Goal: Task Accomplishment & Management: Manage account settings

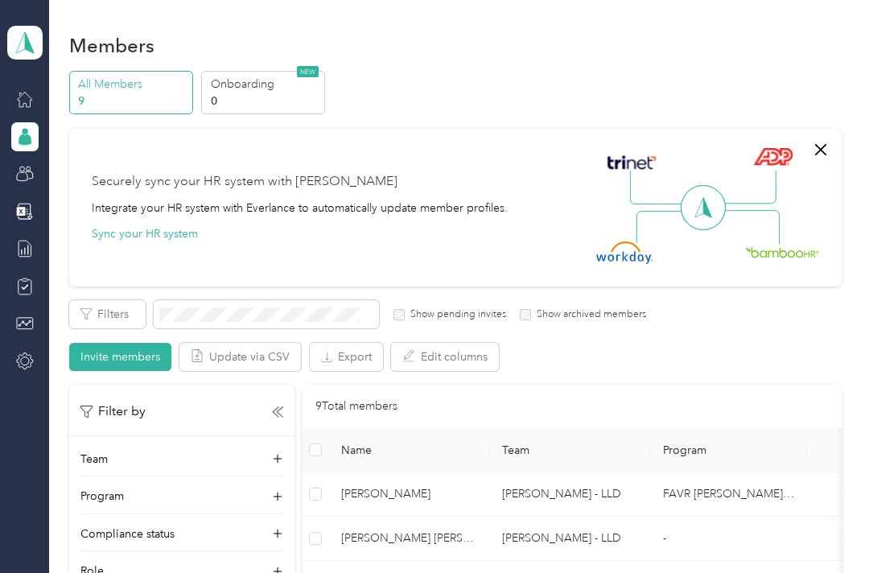
scroll to position [47, 0]
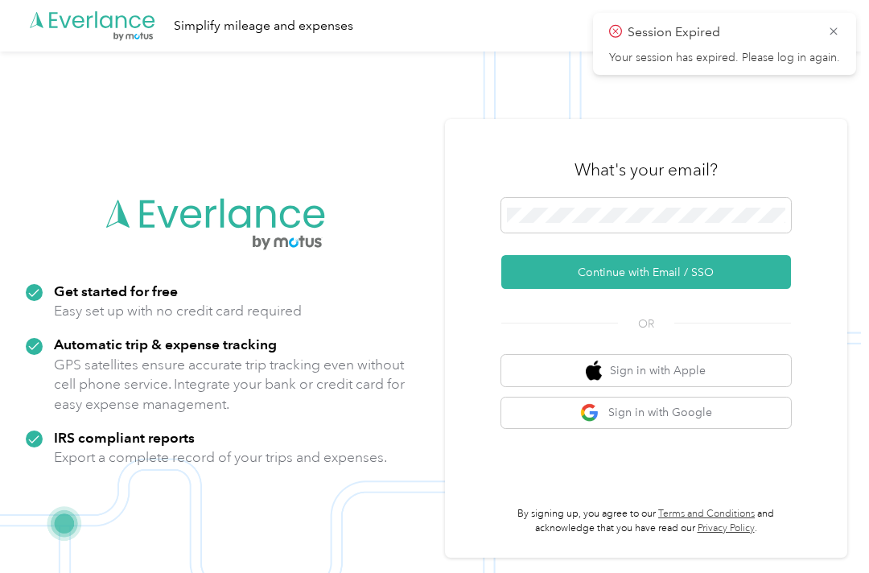
click at [839, 32] on icon at bounding box center [833, 31] width 13 height 14
click at [844, 31] on div ".cls-1 { fill: #00adee; } .cls-2 { fill: #fff; } .cls-3 { fill: #707372; } .cls…" at bounding box center [430, 26] width 861 height 52
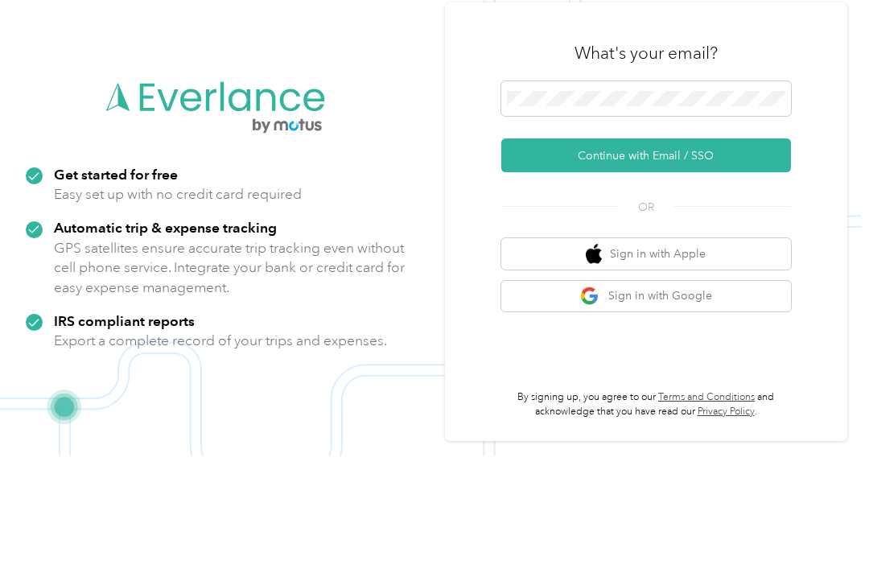
click at [727, 255] on button "Continue with Email / SSO" at bounding box center [646, 272] width 290 height 34
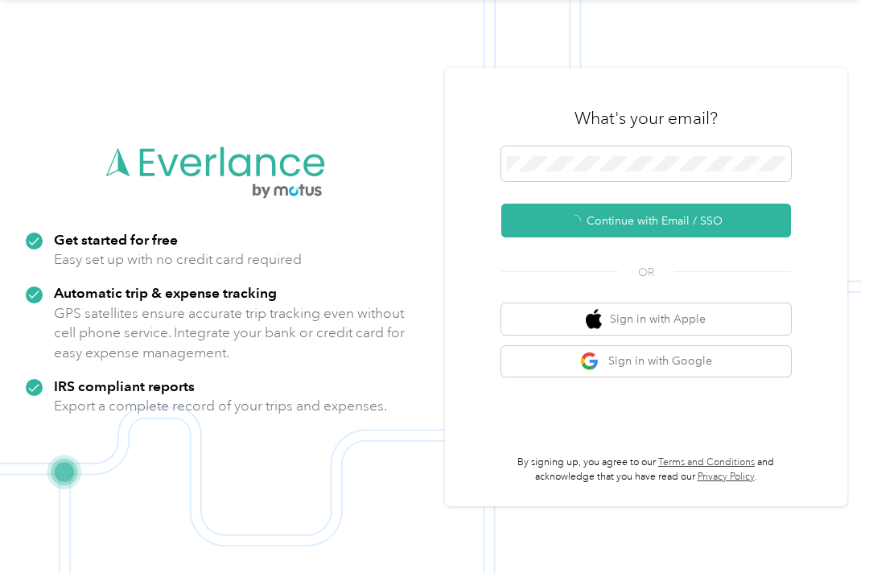
scroll to position [25, 0]
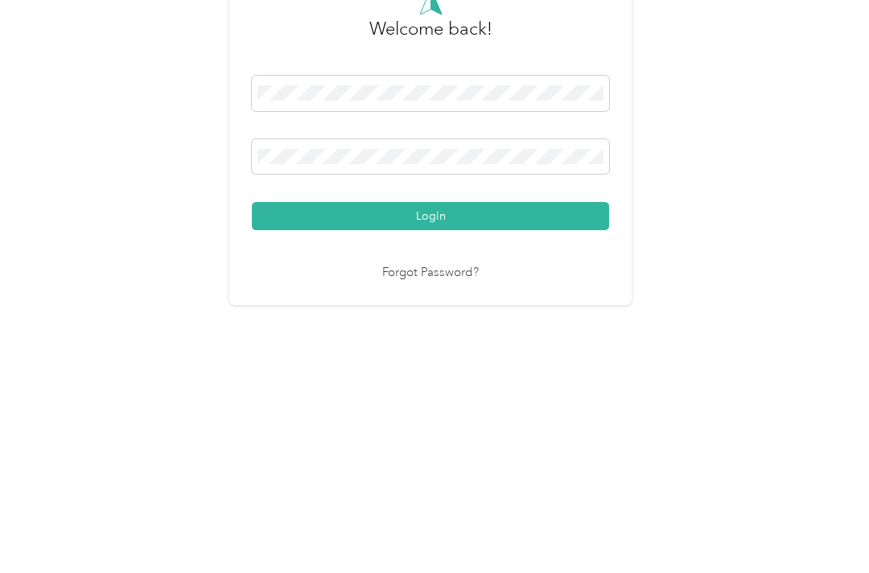
click at [435, 373] on button "Login" at bounding box center [430, 387] width 357 height 28
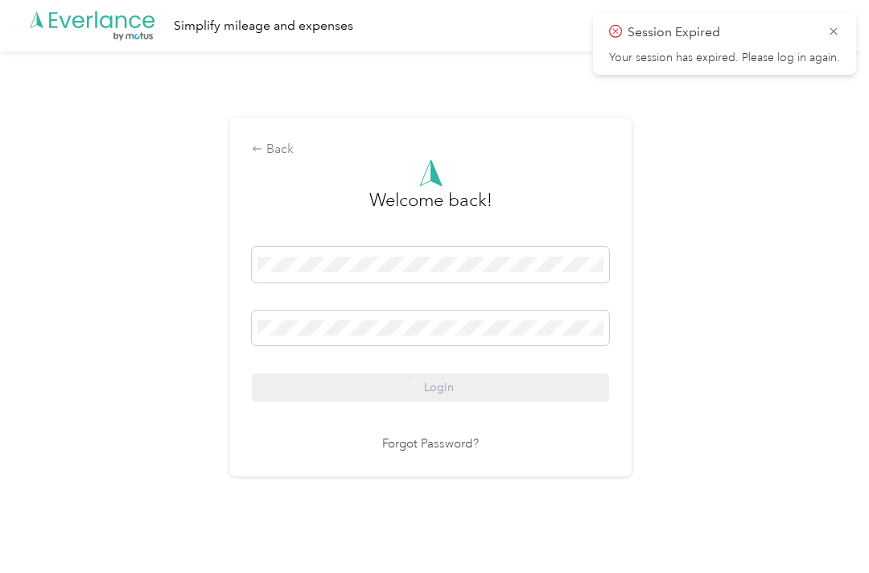
click at [832, 36] on icon at bounding box center [833, 31] width 13 height 14
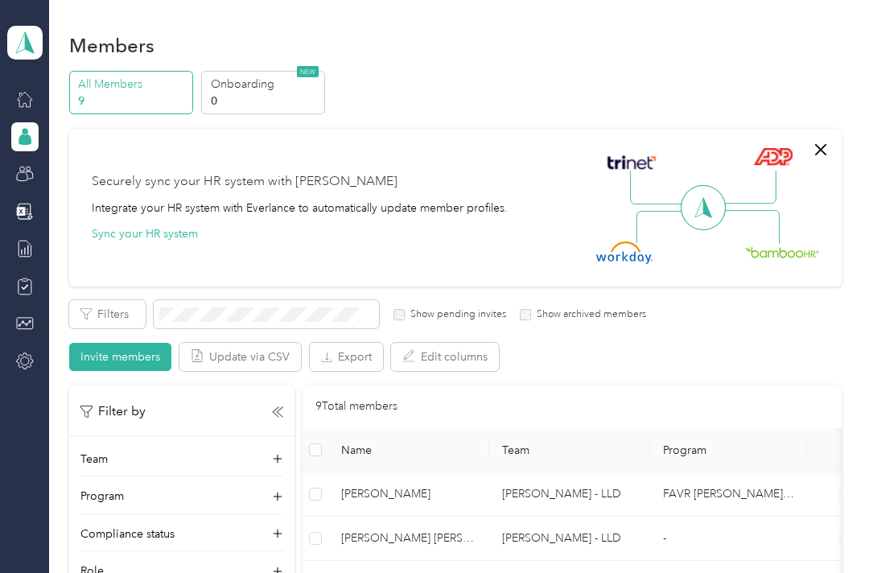
click at [831, 140] on icon "button" at bounding box center [820, 149] width 19 height 19
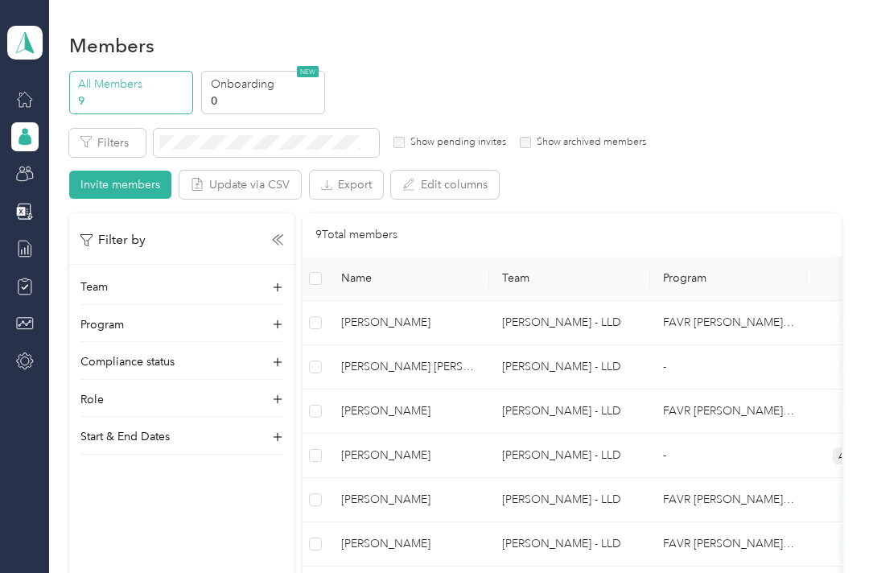
click at [460, 485] on td "[PERSON_NAME]" at bounding box center [408, 500] width 161 height 44
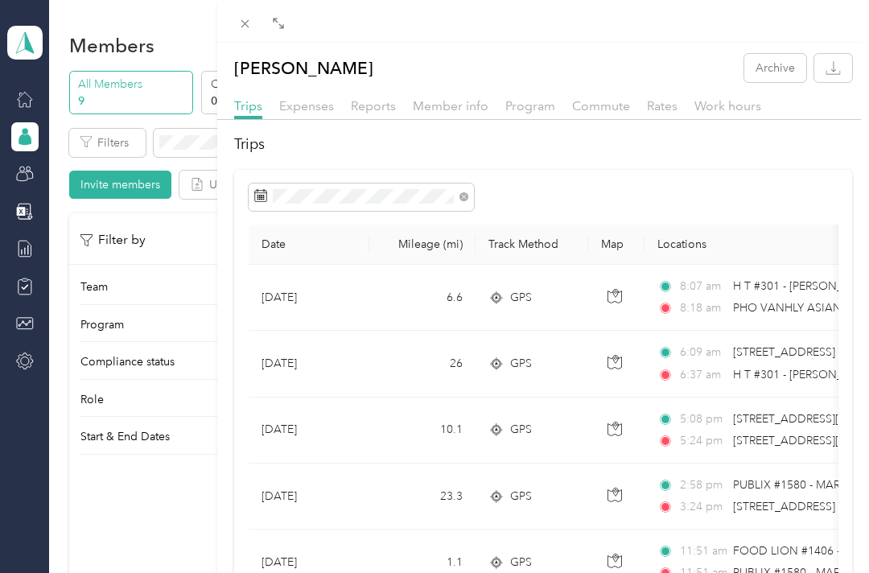
click at [376, 103] on span "Reports" at bounding box center [373, 105] width 45 height 15
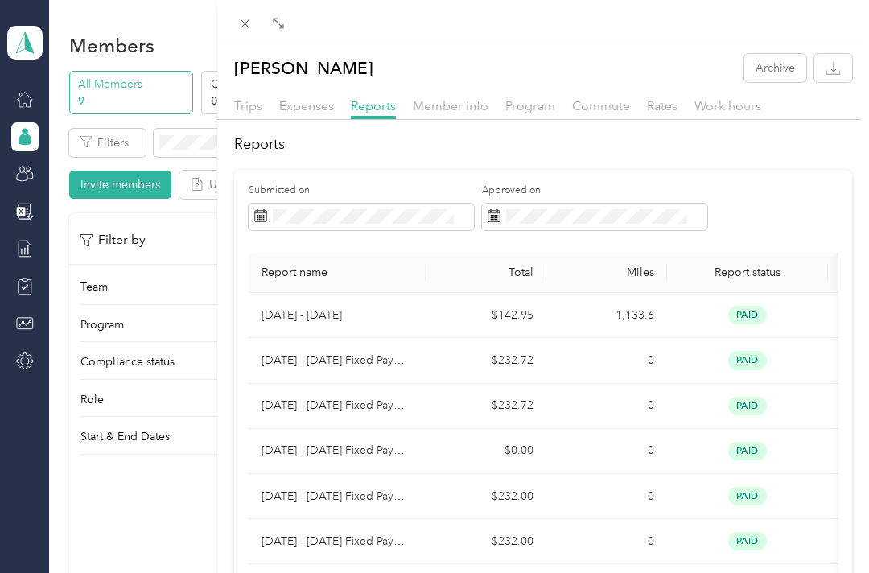
scroll to position [-2, 0]
click at [237, 15] on span at bounding box center [245, 23] width 23 height 23
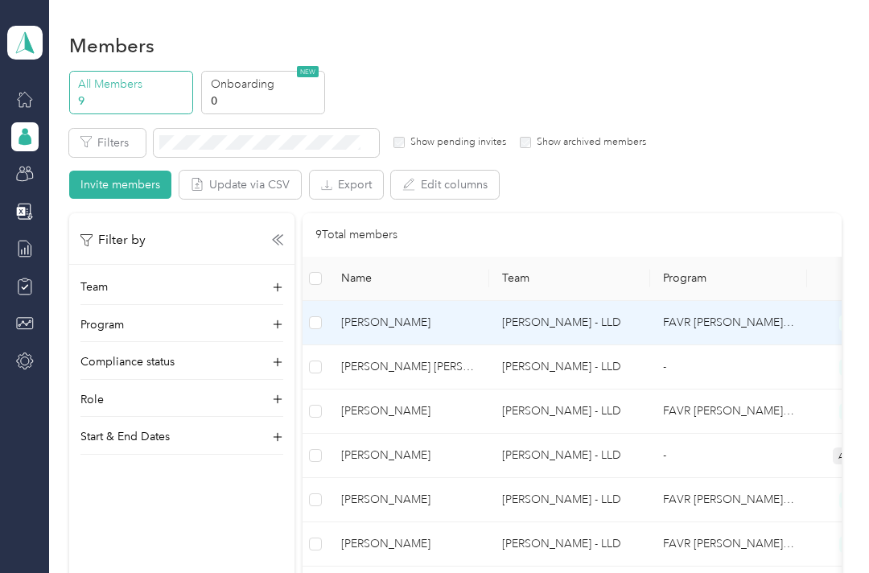
click at [443, 317] on span "[PERSON_NAME]" at bounding box center [408, 323] width 135 height 18
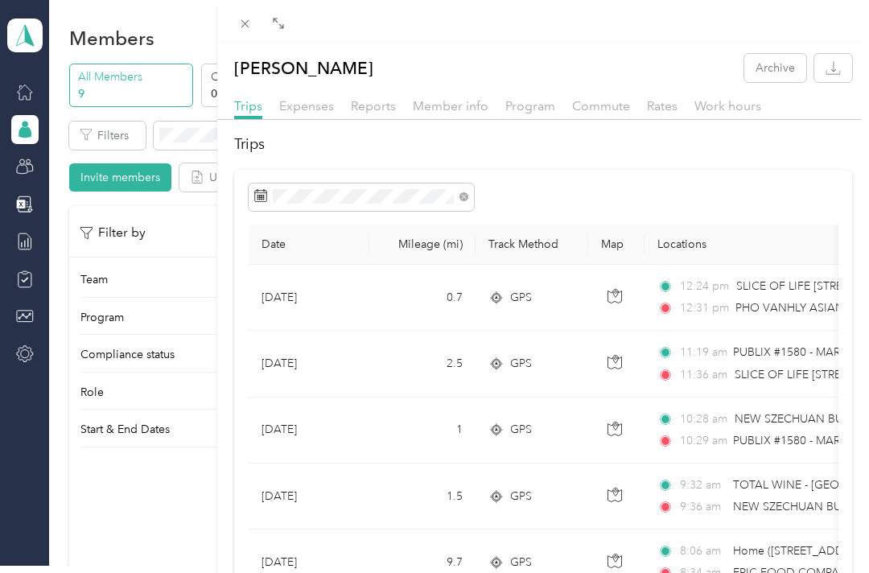
scroll to position [13, 0]
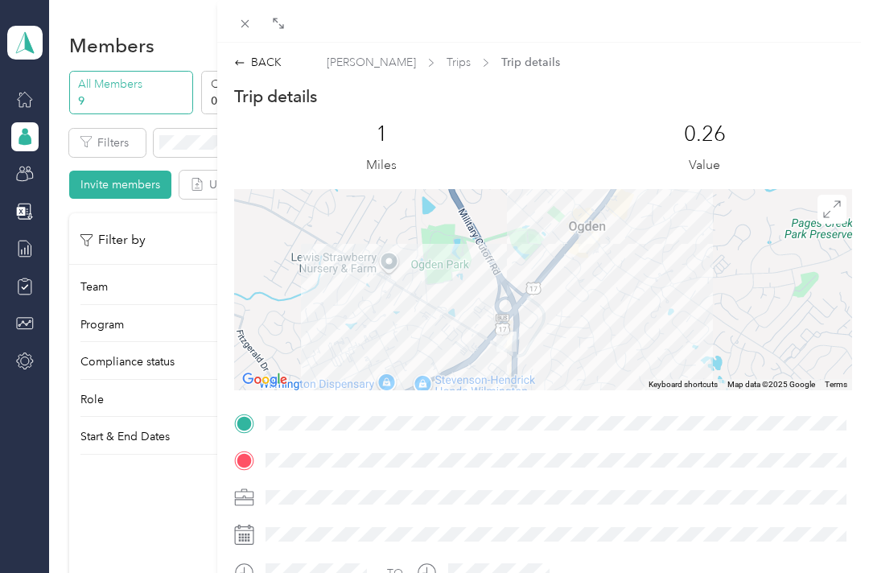
click at [267, 64] on div "BACK" at bounding box center [257, 62] width 47 height 17
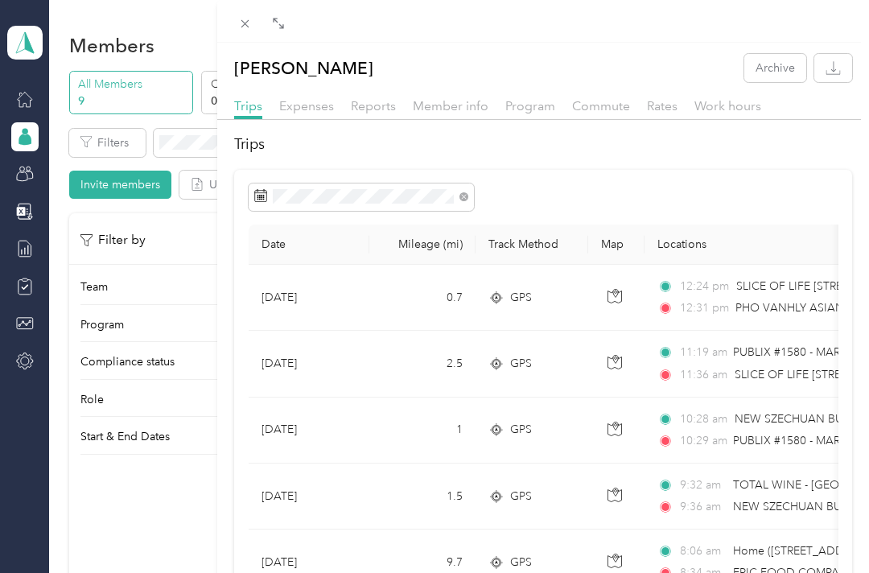
click at [394, 101] on span "Reports" at bounding box center [373, 105] width 45 height 15
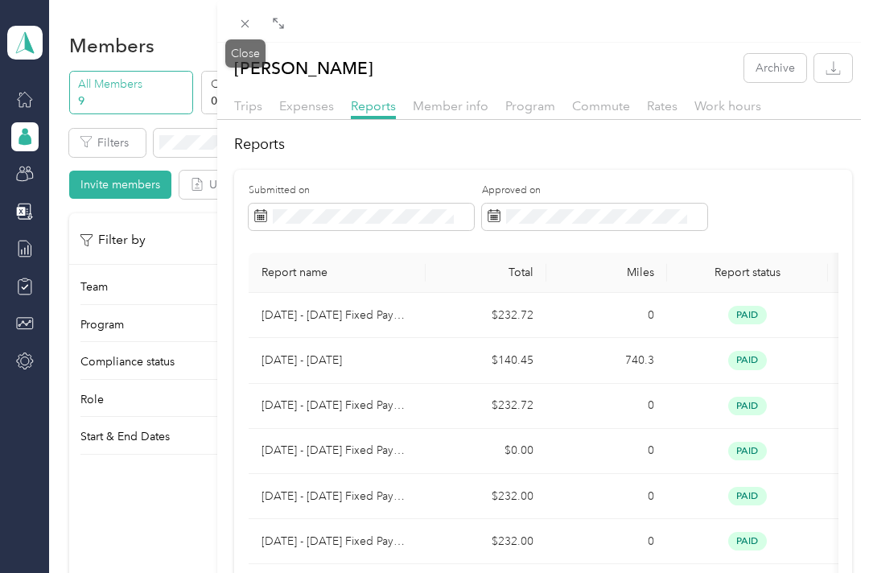
click at [247, 21] on icon at bounding box center [245, 24] width 14 height 14
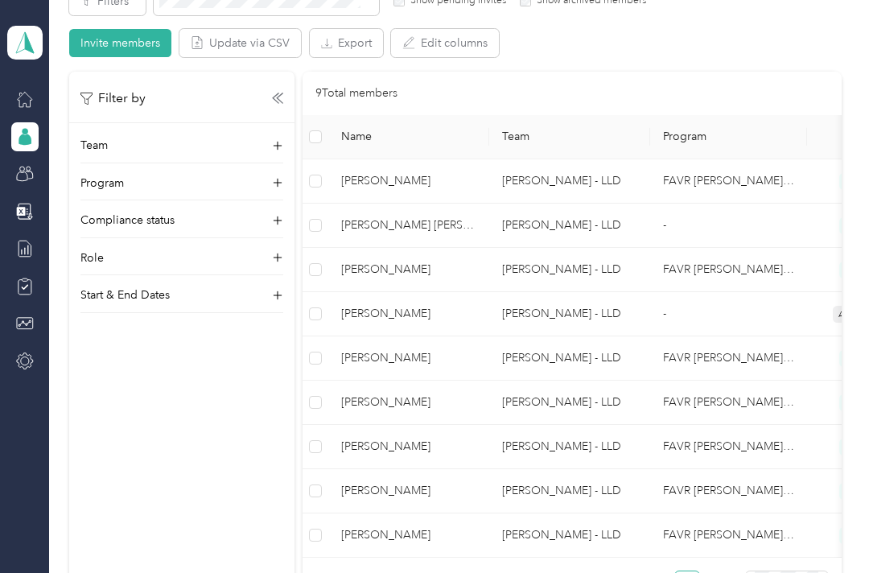
scroll to position [153, 0]
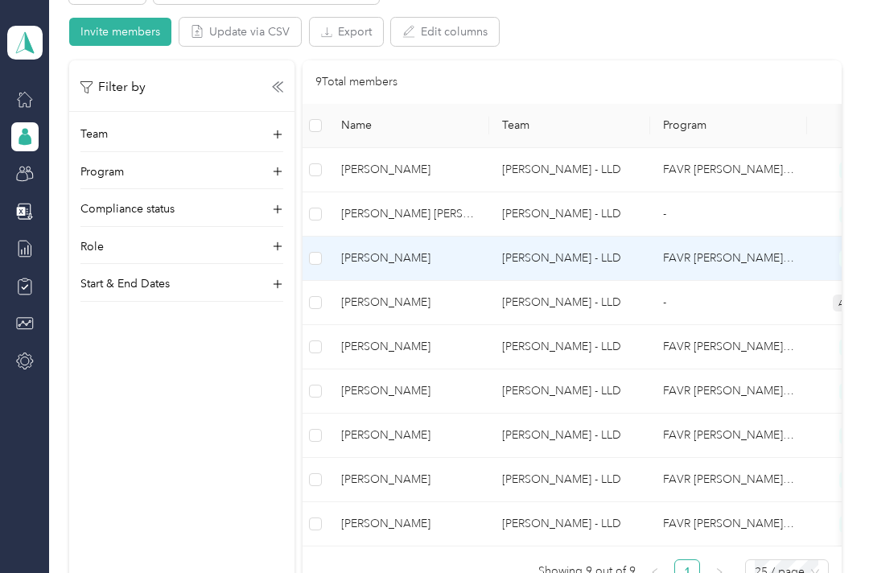
click at [448, 250] on span "[PERSON_NAME]" at bounding box center [408, 259] width 135 height 18
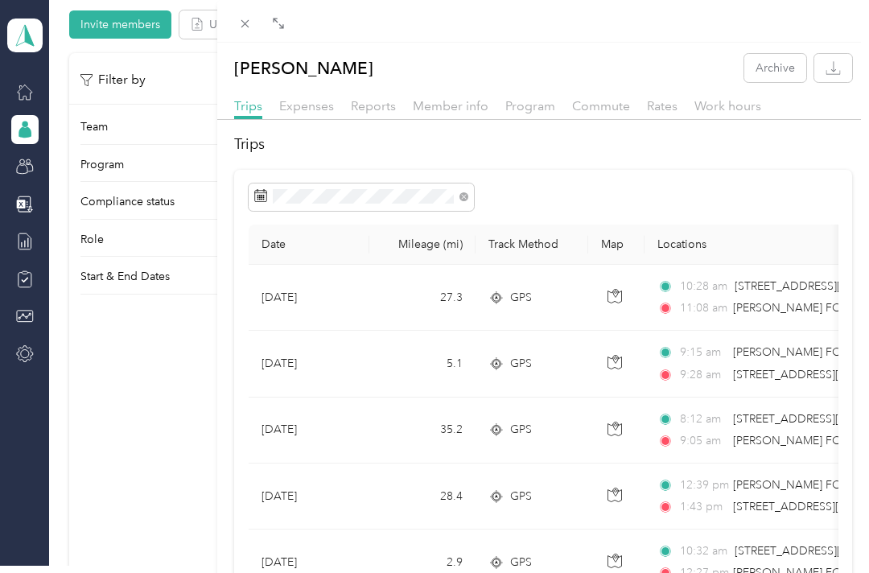
click at [383, 106] on span "Reports" at bounding box center [373, 105] width 45 height 15
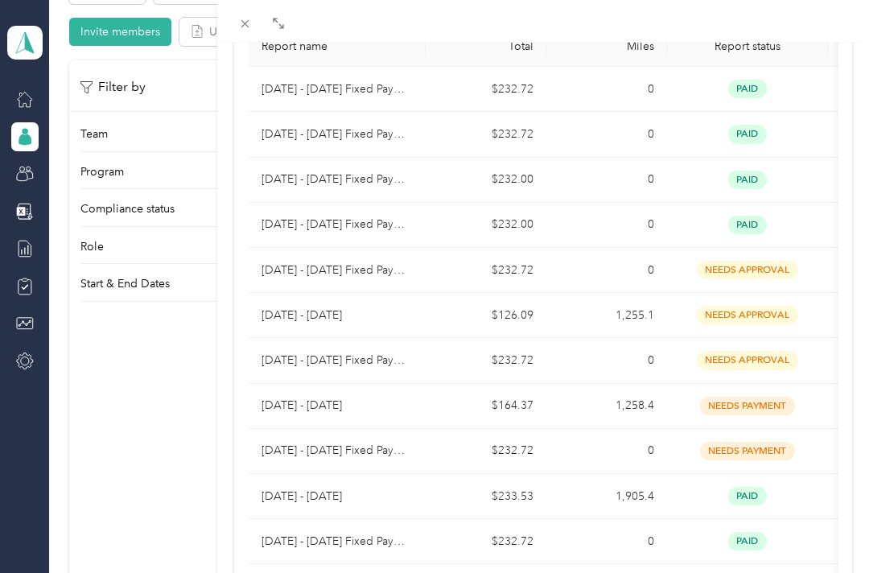
scroll to position [225, 0]
click at [255, 22] on span at bounding box center [245, 23] width 23 height 23
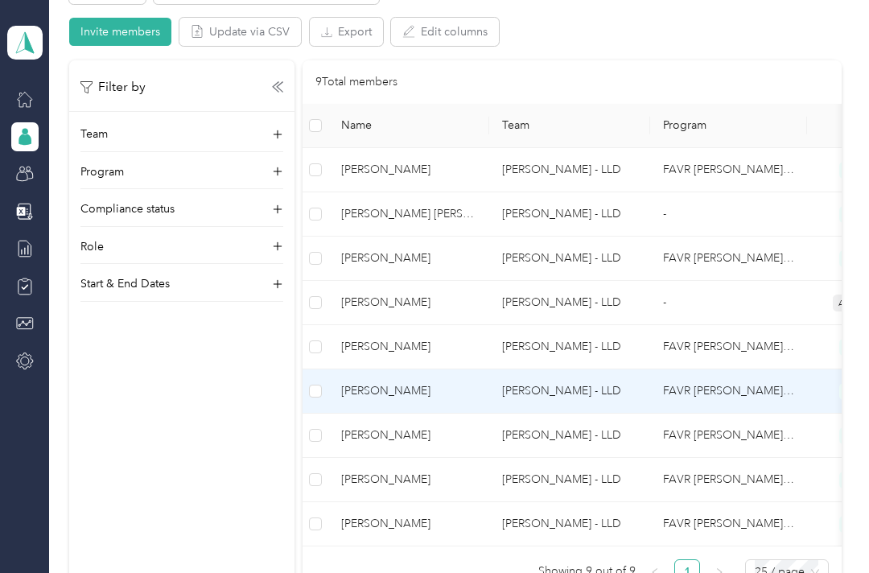
click at [464, 384] on span "[PERSON_NAME]" at bounding box center [408, 391] width 135 height 18
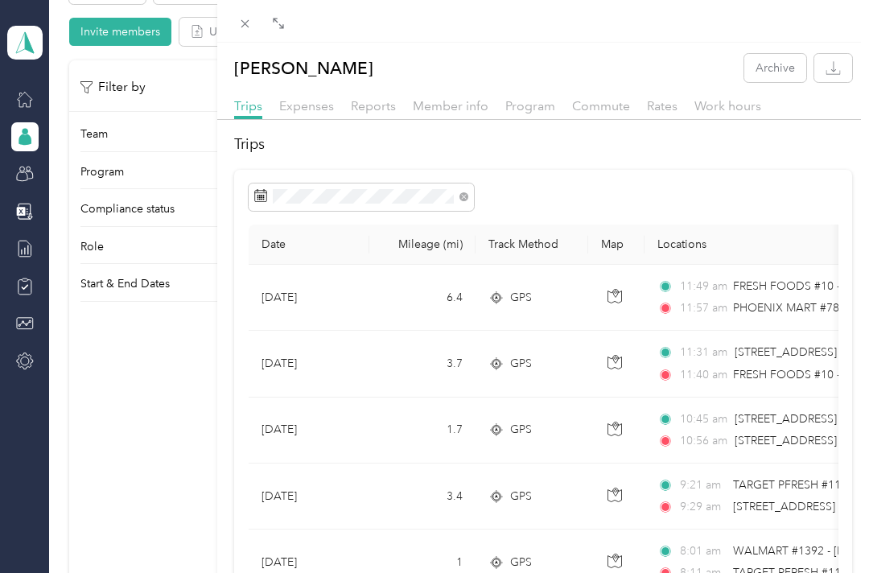
click at [388, 109] on span "Reports" at bounding box center [373, 105] width 45 height 15
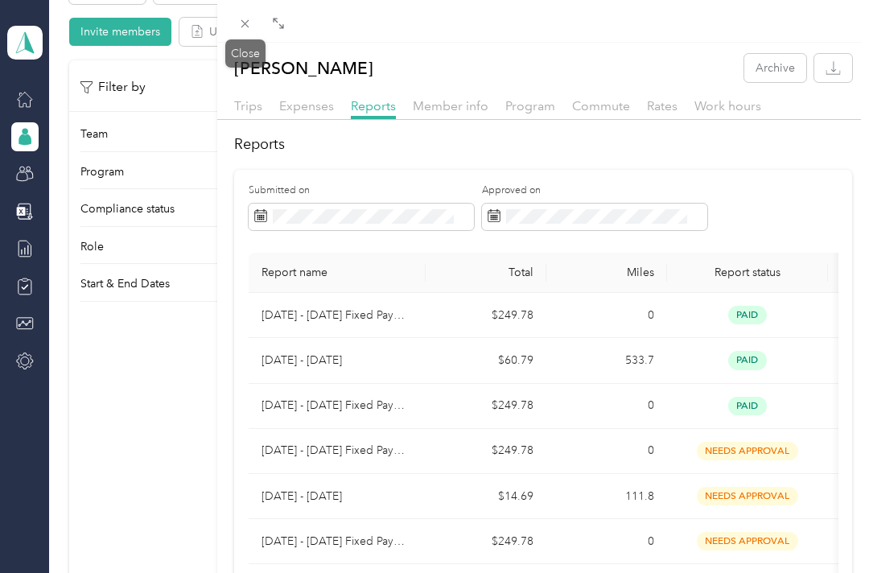
click at [248, 29] on icon at bounding box center [245, 24] width 14 height 14
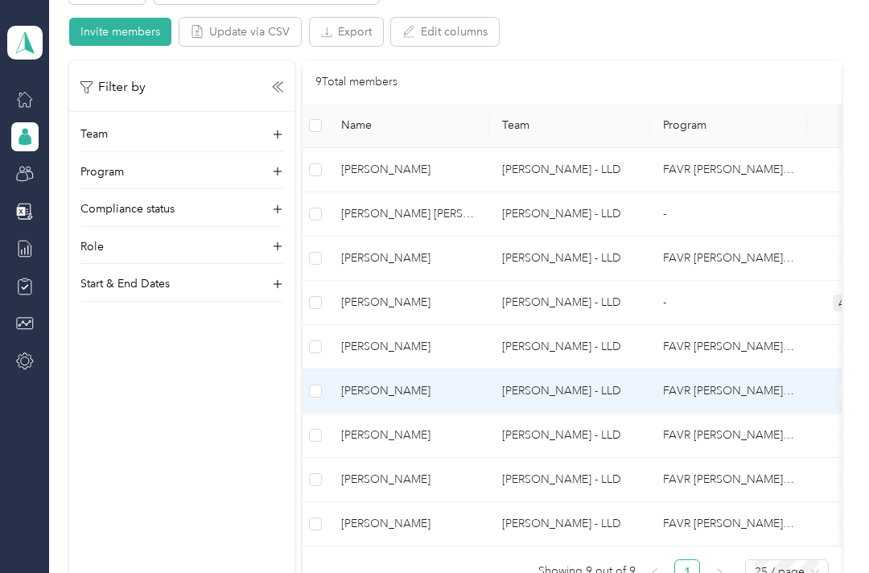
click at [488, 384] on td "[PERSON_NAME]" at bounding box center [408, 391] width 161 height 44
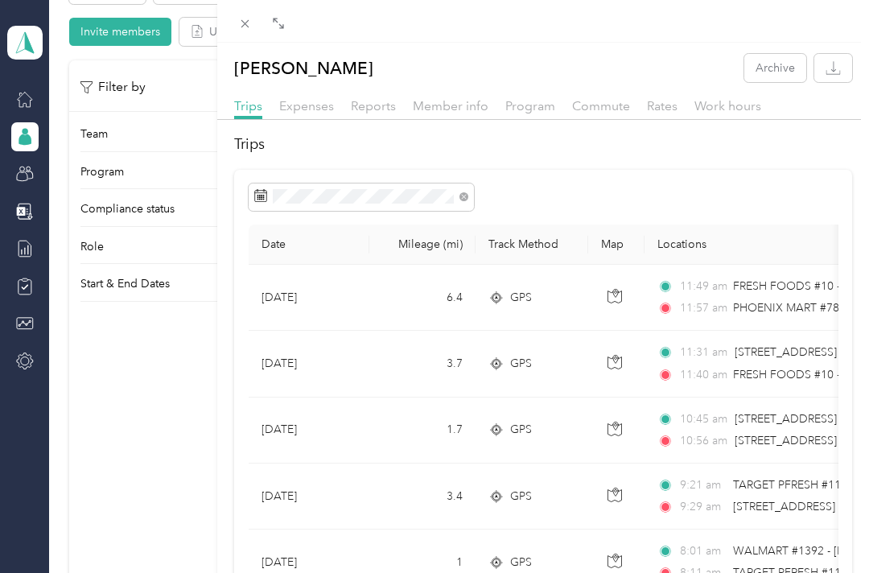
click at [382, 102] on span "Reports" at bounding box center [373, 105] width 45 height 15
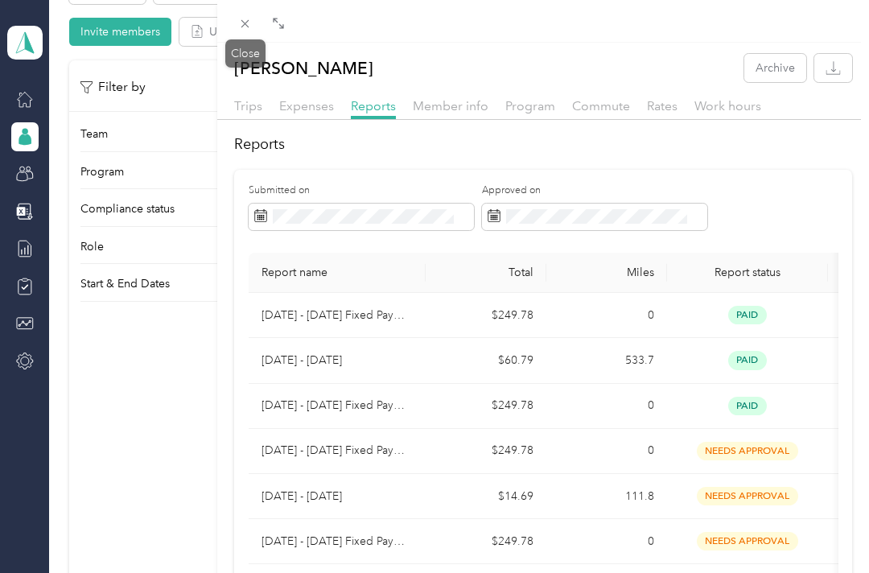
click at [248, 21] on icon at bounding box center [245, 24] width 8 height 8
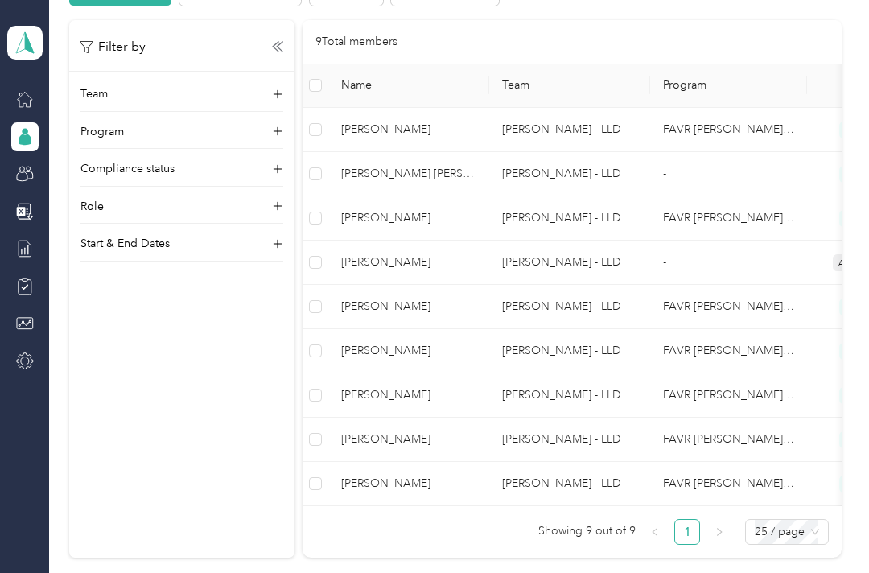
scroll to position [217, 0]
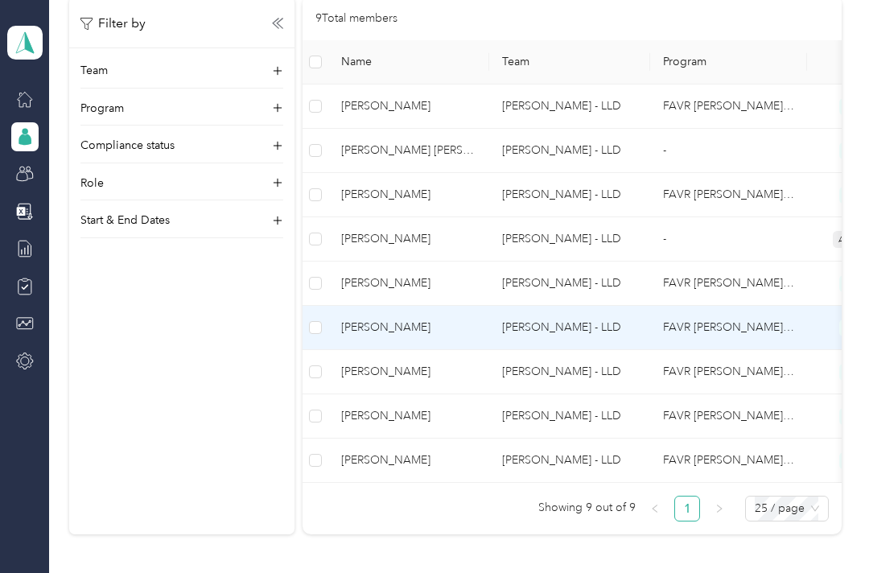
click at [476, 319] on span "[PERSON_NAME]" at bounding box center [408, 328] width 135 height 18
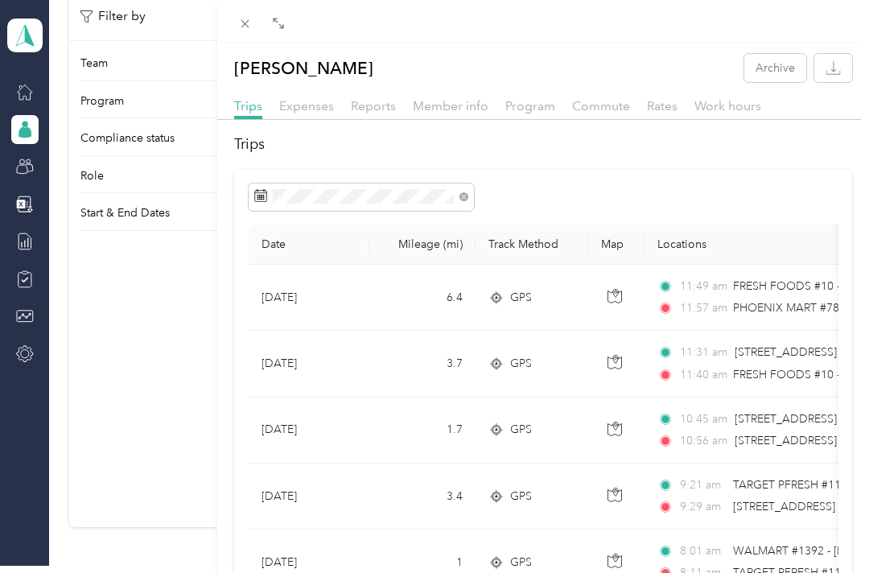
click at [390, 111] on span "Reports" at bounding box center [373, 105] width 45 height 15
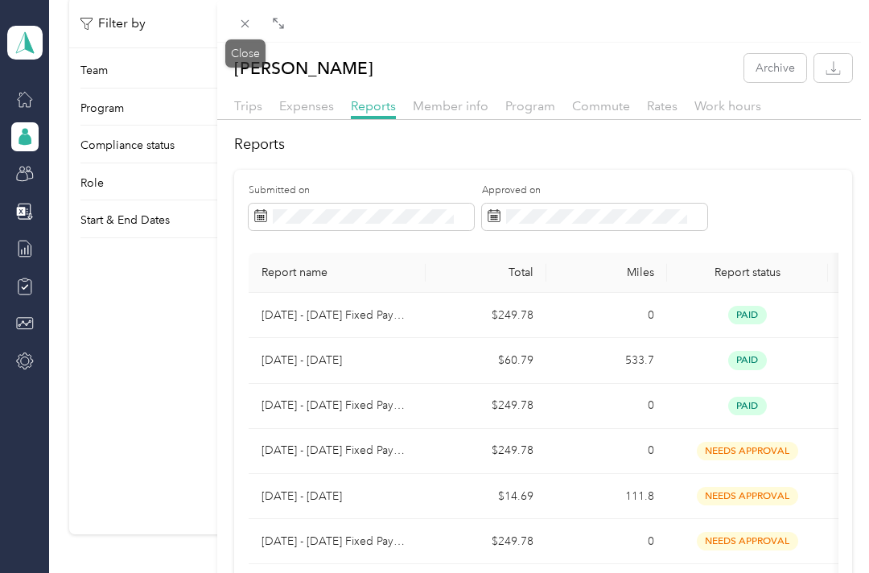
click at [253, 39] on div "Close" at bounding box center [245, 53] width 40 height 28
click at [254, 14] on span at bounding box center [245, 23] width 23 height 23
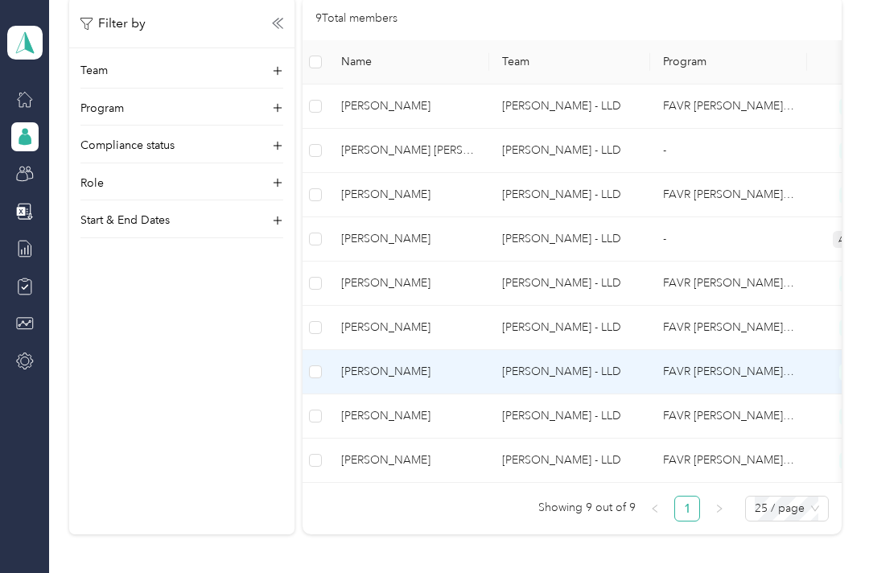
click at [465, 369] on span "[PERSON_NAME]" at bounding box center [408, 372] width 135 height 18
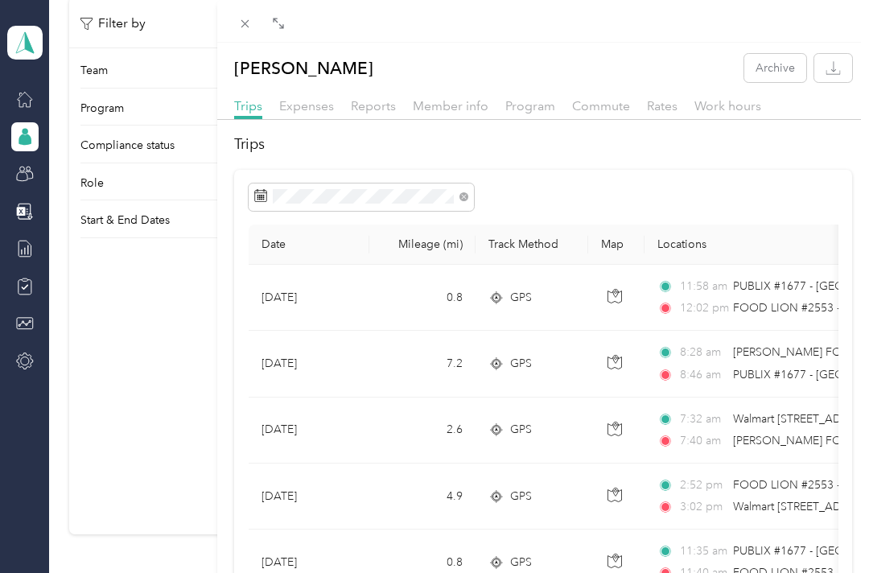
click at [389, 110] on span "Reports" at bounding box center [373, 105] width 45 height 15
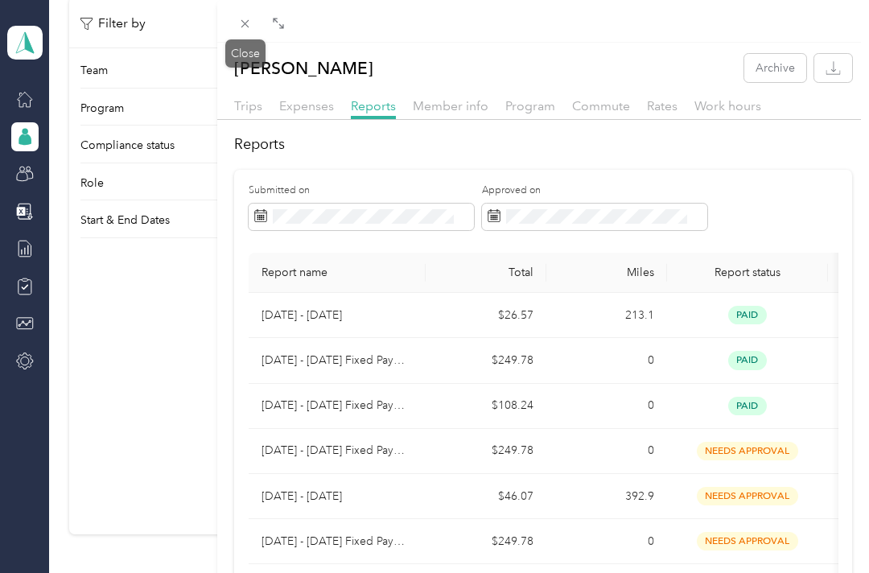
click at [240, 22] on icon at bounding box center [245, 24] width 14 height 14
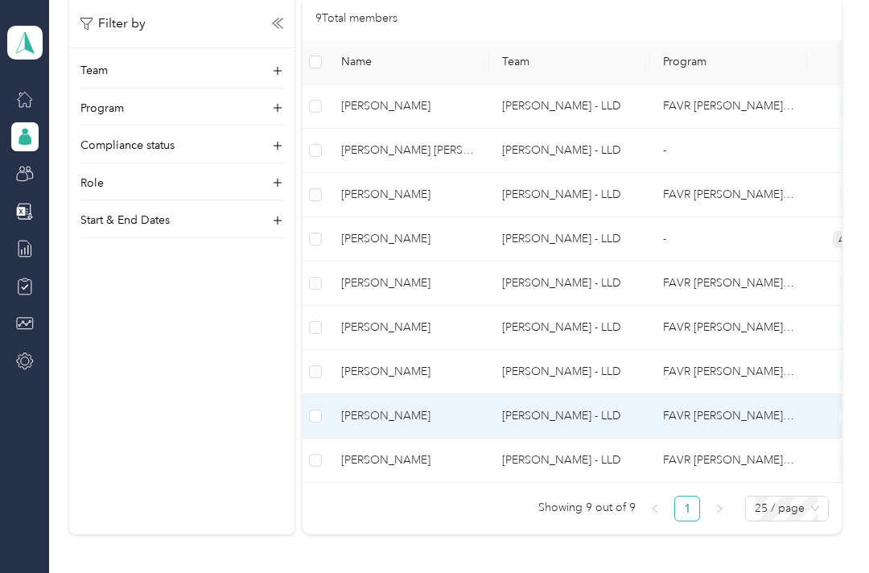
click at [464, 410] on span "[PERSON_NAME]" at bounding box center [408, 416] width 135 height 18
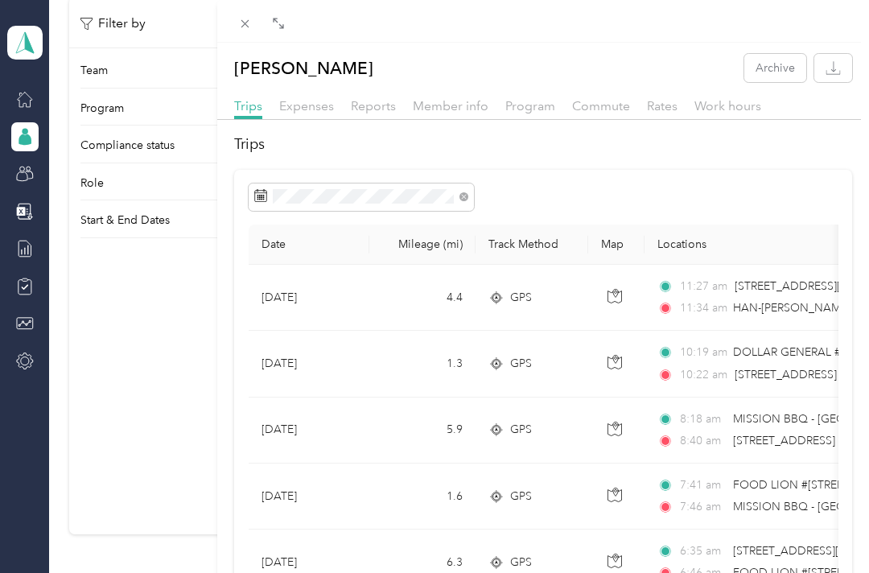
click at [368, 100] on span "Reports" at bounding box center [373, 105] width 45 height 15
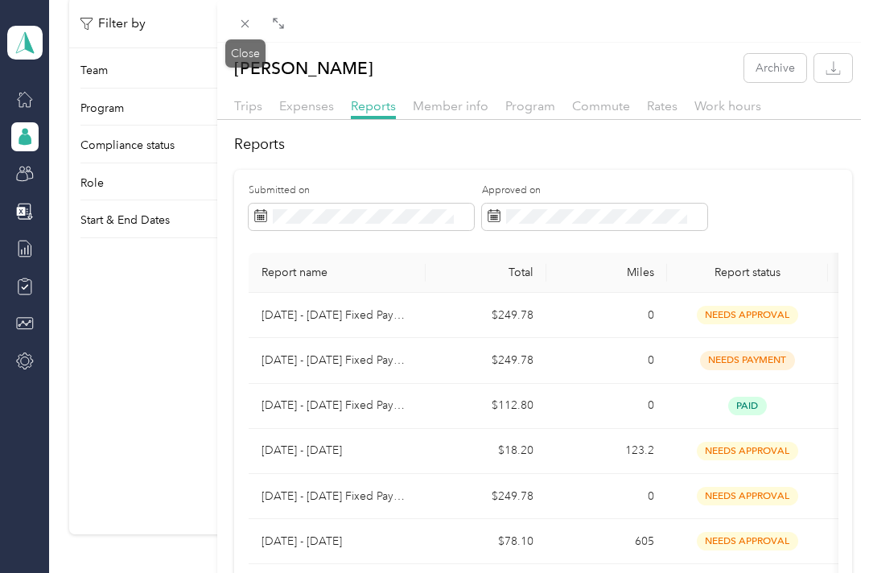
click at [247, 28] on icon at bounding box center [245, 24] width 14 height 14
